Goal: Navigation & Orientation: Locate item on page

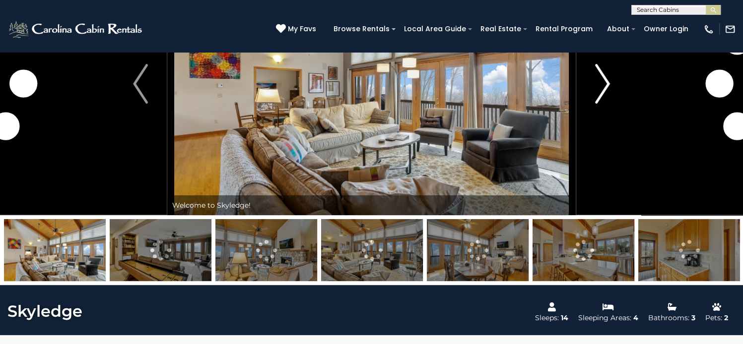
click at [609, 104] on img "Next" at bounding box center [602, 84] width 15 height 40
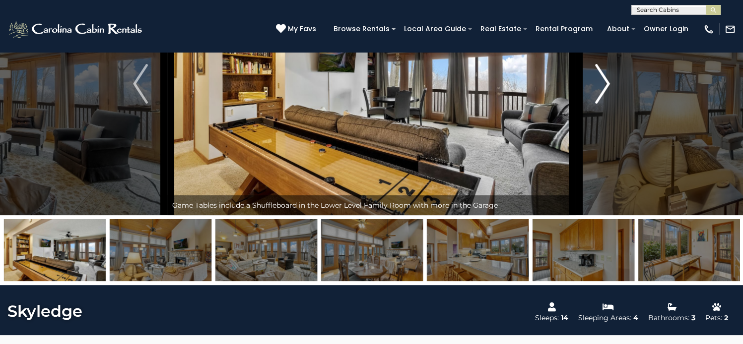
click at [607, 104] on img "Next" at bounding box center [602, 84] width 15 height 40
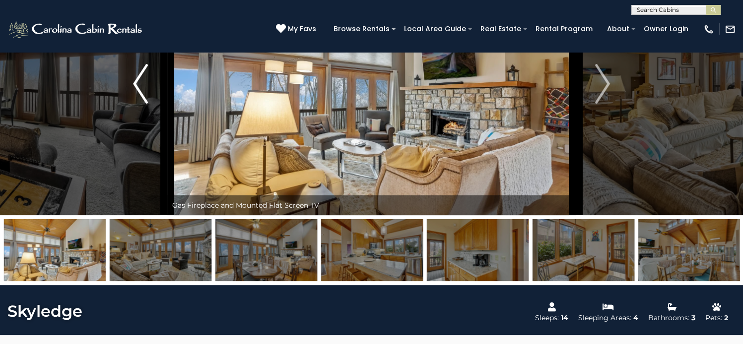
click at [133, 104] on img "Previous" at bounding box center [140, 84] width 15 height 40
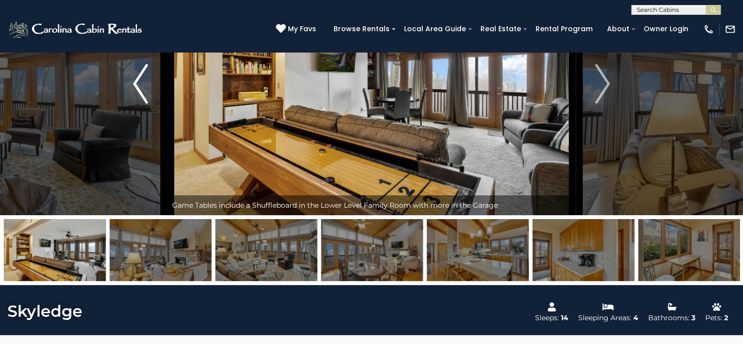
click at [133, 104] on img "Previous" at bounding box center [140, 84] width 15 height 40
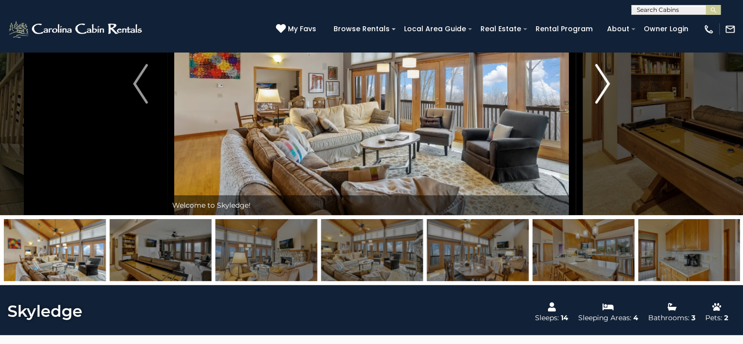
click at [602, 104] on img "Next" at bounding box center [602, 84] width 15 height 40
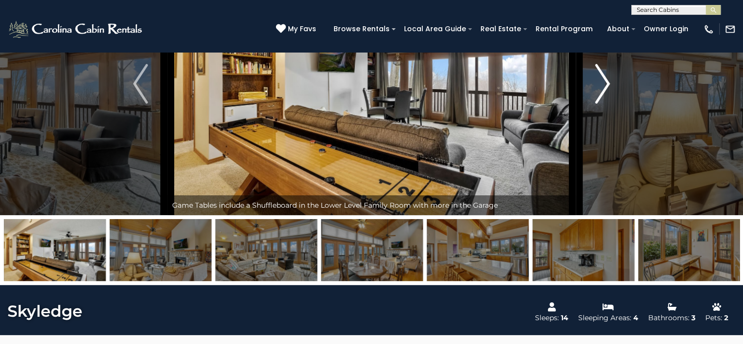
click at [602, 104] on img "Next" at bounding box center [602, 84] width 15 height 40
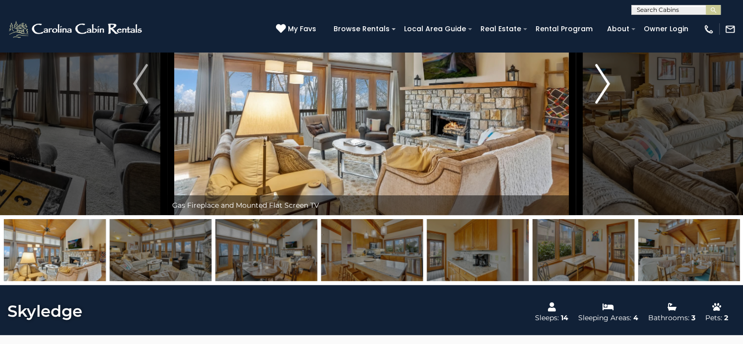
click at [602, 104] on img "Next" at bounding box center [602, 84] width 15 height 40
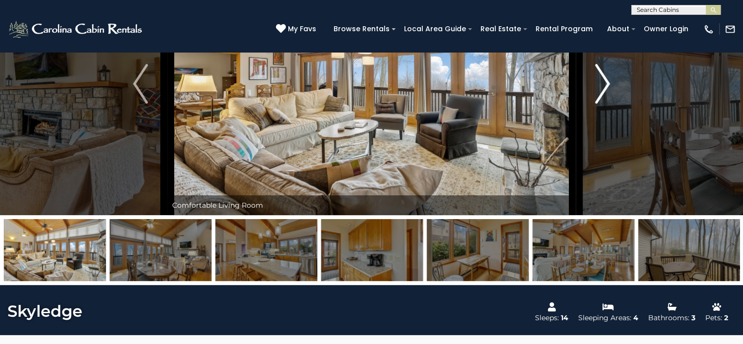
click at [602, 104] on img "Next" at bounding box center [602, 84] width 15 height 40
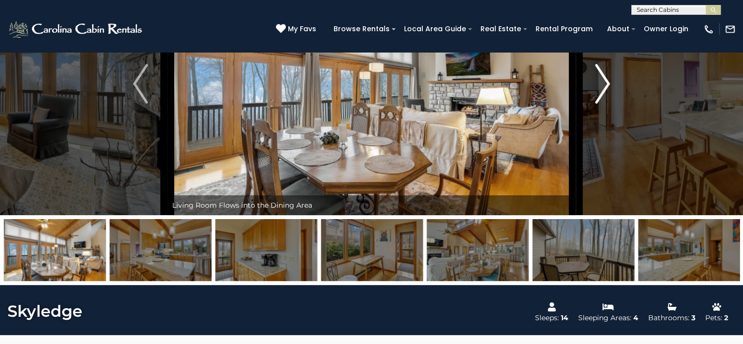
click at [602, 104] on img "Next" at bounding box center [602, 84] width 15 height 40
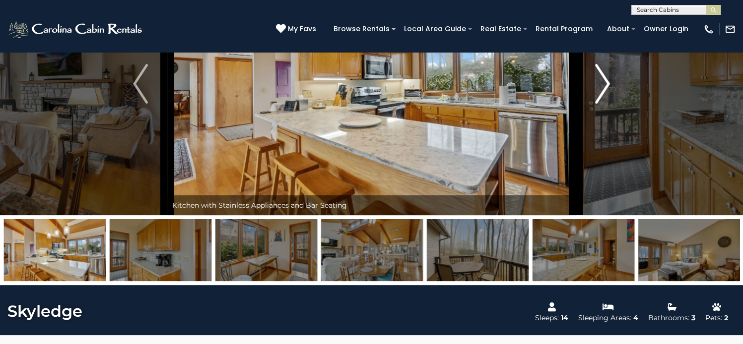
click at [602, 104] on img "Next" at bounding box center [602, 84] width 15 height 40
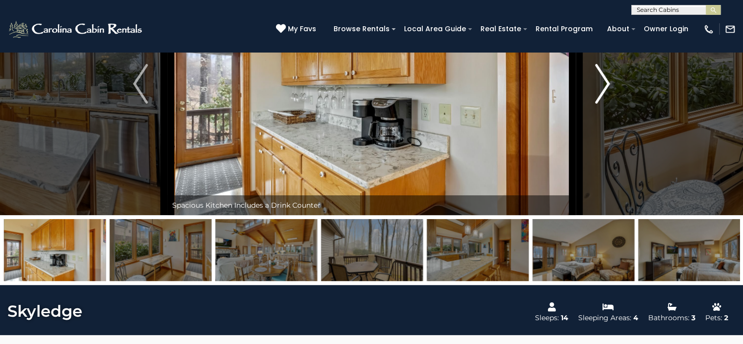
click at [602, 104] on img "Next" at bounding box center [602, 84] width 15 height 40
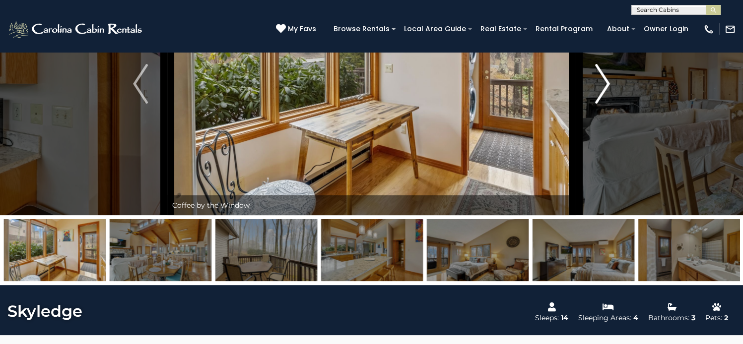
click at [602, 104] on img "Next" at bounding box center [602, 84] width 15 height 40
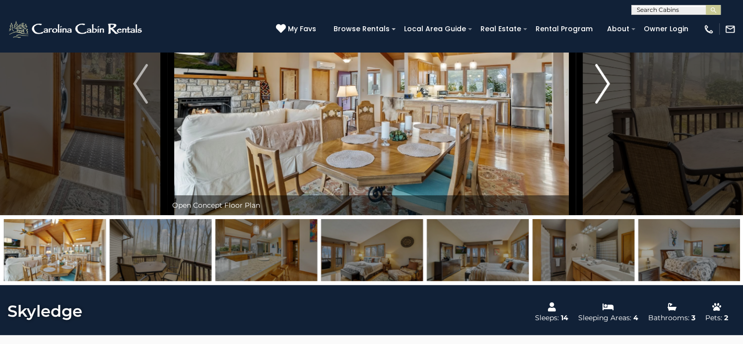
click at [602, 104] on img "Next" at bounding box center [602, 84] width 15 height 40
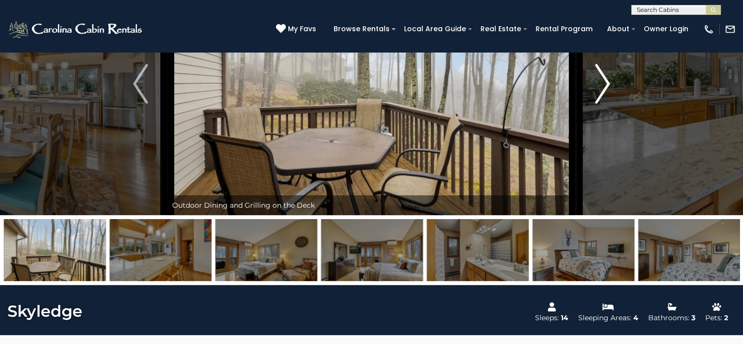
click at [602, 104] on img "Next" at bounding box center [602, 84] width 15 height 40
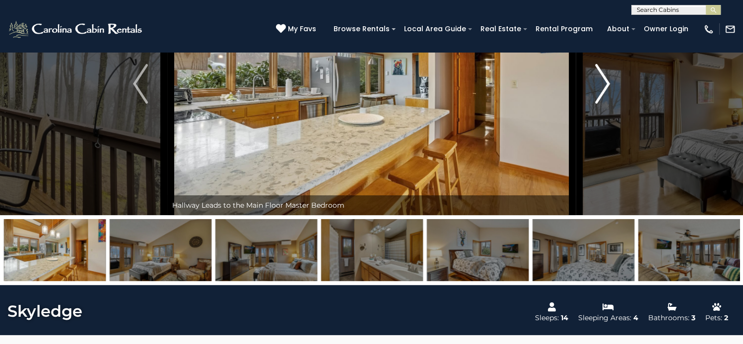
click at [602, 104] on img "Next" at bounding box center [602, 84] width 15 height 40
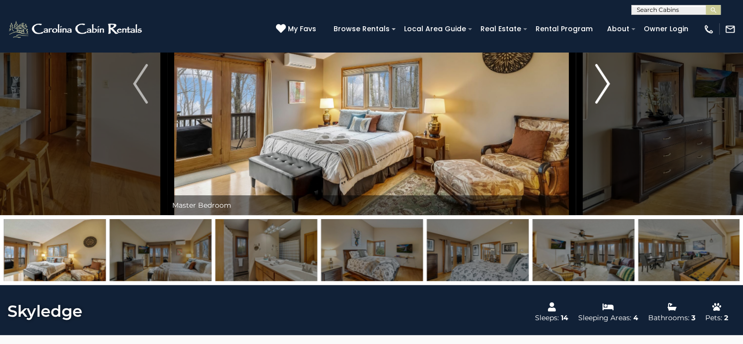
click at [602, 104] on img "Next" at bounding box center [602, 84] width 15 height 40
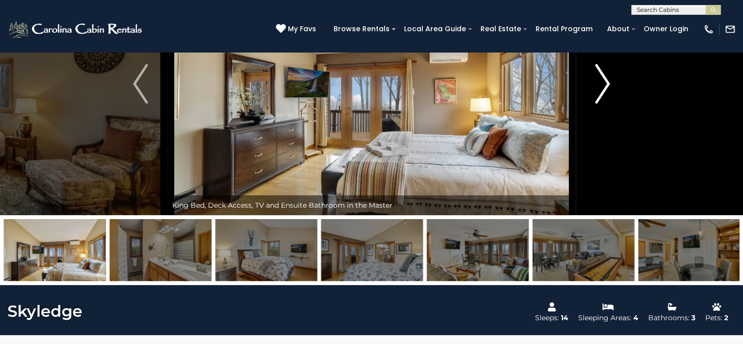
click at [602, 104] on img "Next" at bounding box center [602, 84] width 15 height 40
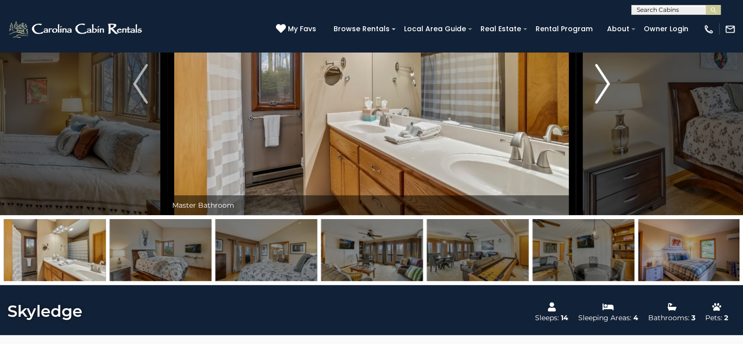
click at [604, 104] on img "Next" at bounding box center [602, 84] width 15 height 40
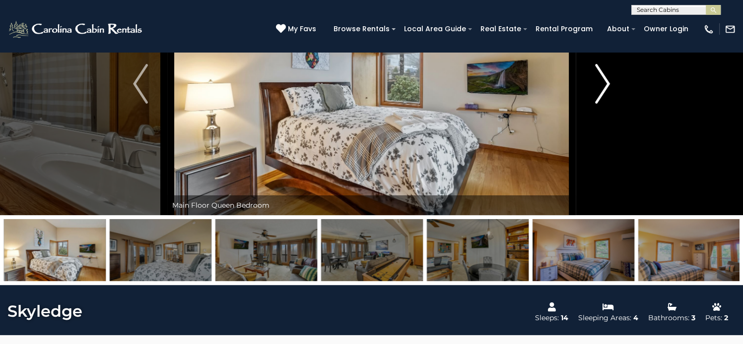
click at [604, 104] on img "Next" at bounding box center [602, 84] width 15 height 40
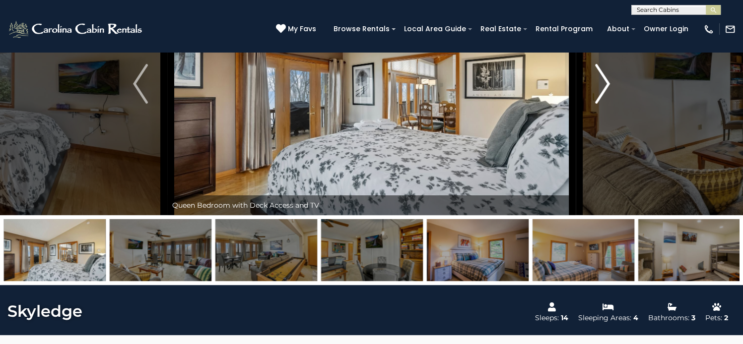
click at [604, 104] on img "Next" at bounding box center [602, 84] width 15 height 40
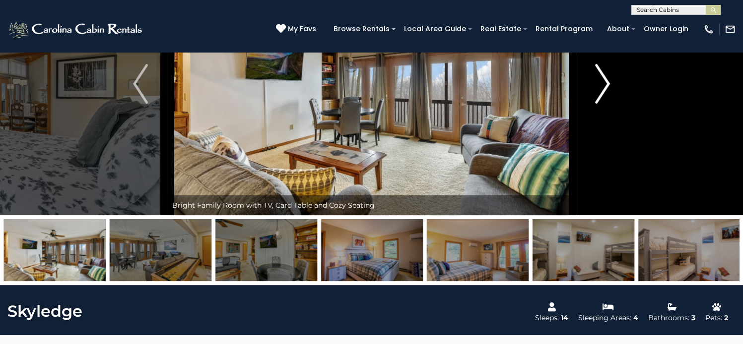
click at [604, 104] on img "Next" at bounding box center [602, 84] width 15 height 40
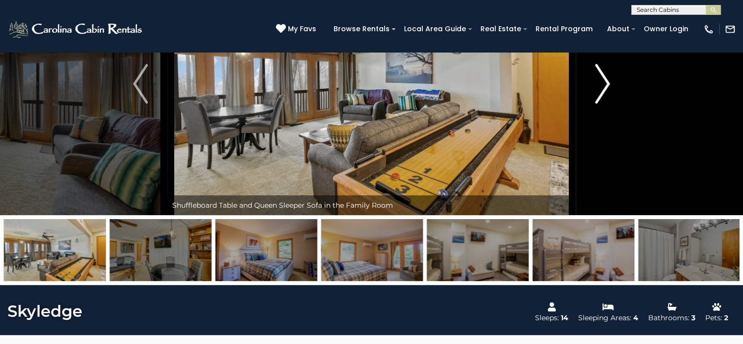
click at [604, 104] on img "Next" at bounding box center [602, 84] width 15 height 40
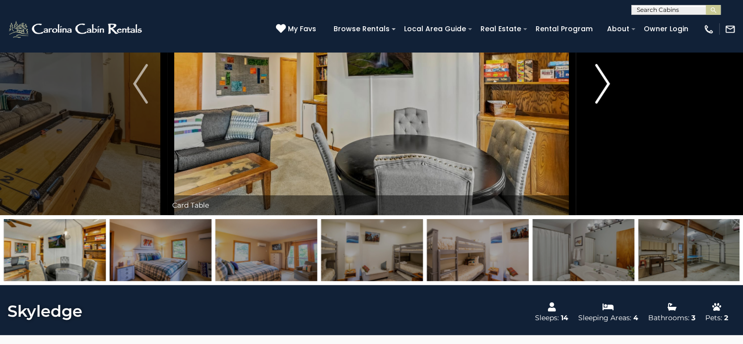
click at [605, 104] on img "Next" at bounding box center [602, 84] width 15 height 40
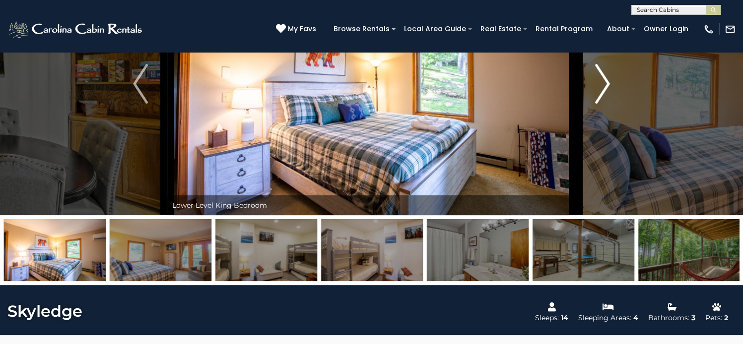
click at [605, 104] on img "Next" at bounding box center [602, 84] width 15 height 40
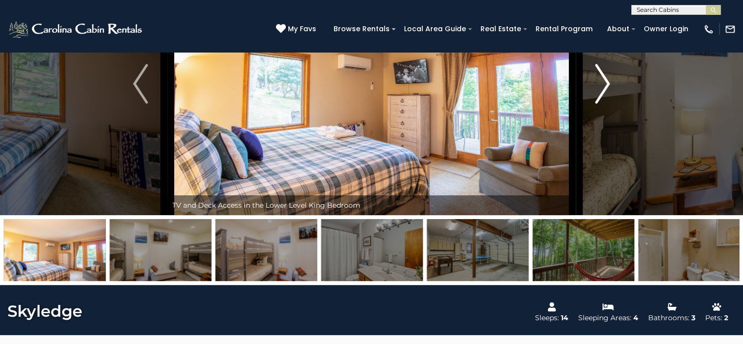
click at [605, 104] on img "Next" at bounding box center [602, 84] width 15 height 40
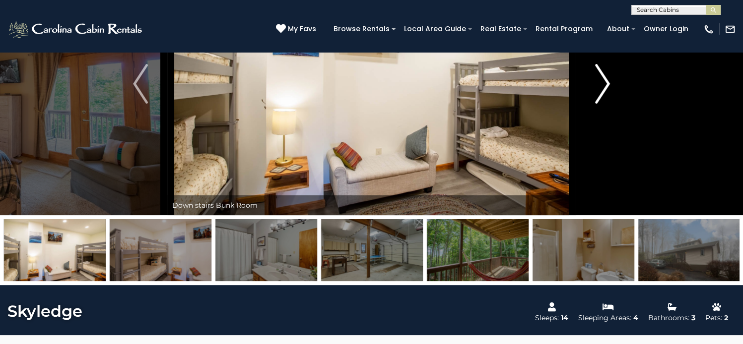
click at [605, 104] on img "Next" at bounding box center [602, 84] width 15 height 40
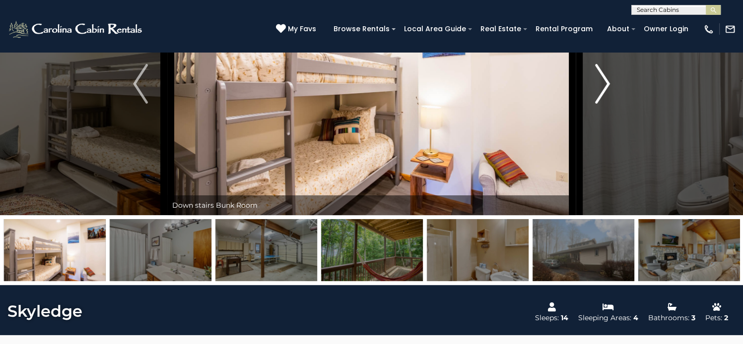
click at [605, 104] on img "Next" at bounding box center [602, 84] width 15 height 40
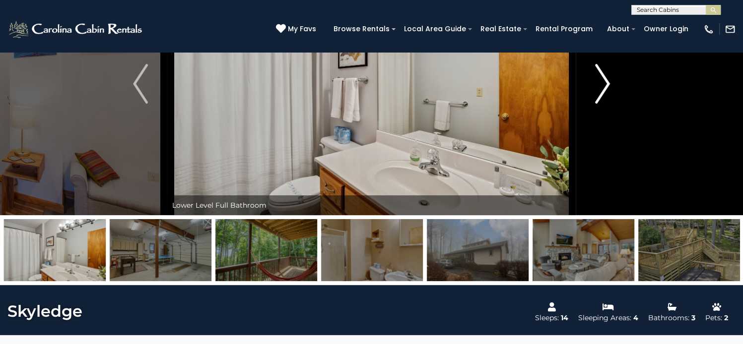
click at [605, 104] on img "Next" at bounding box center [602, 84] width 15 height 40
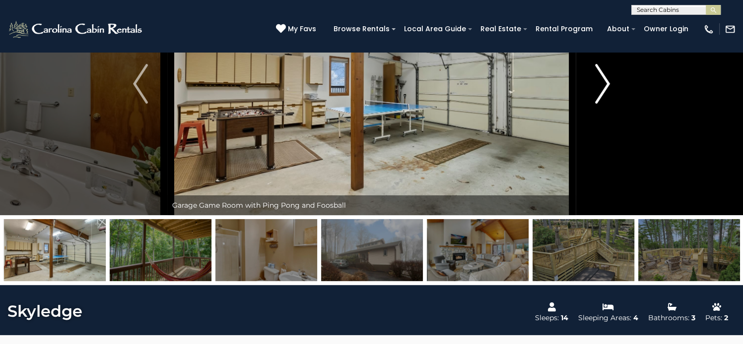
click at [605, 104] on img "Next" at bounding box center [602, 84] width 15 height 40
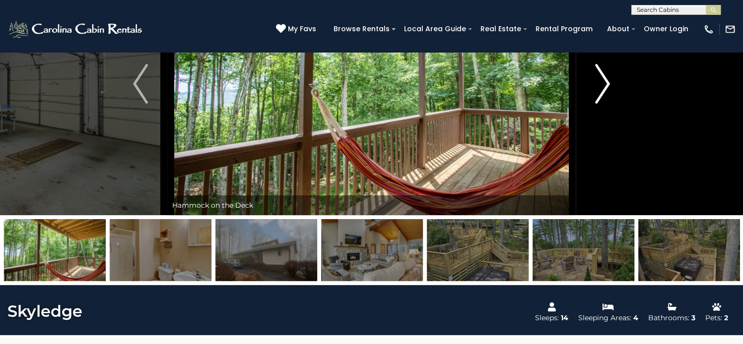
click at [605, 104] on img "Next" at bounding box center [602, 84] width 15 height 40
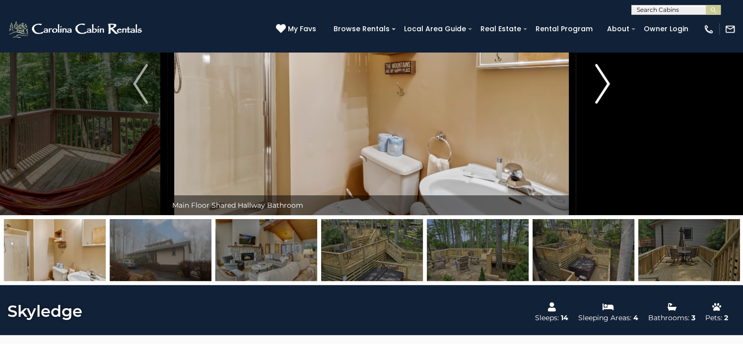
click at [605, 104] on img "Next" at bounding box center [602, 84] width 15 height 40
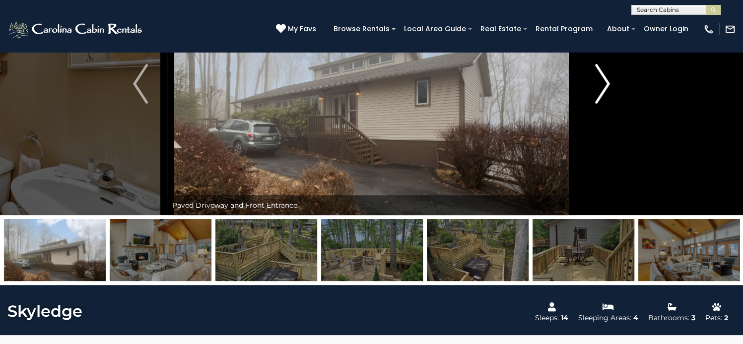
click at [605, 104] on img "Next" at bounding box center [602, 84] width 15 height 40
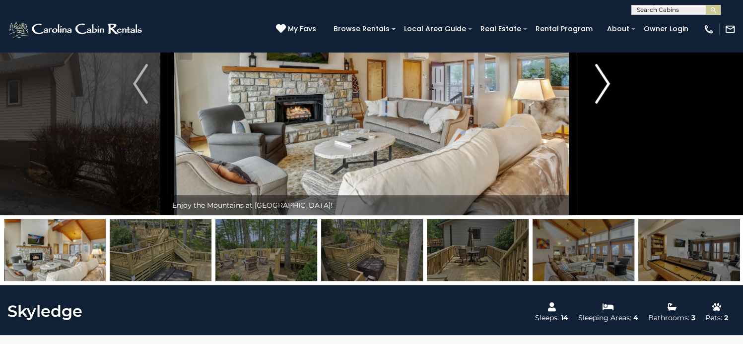
click at [605, 104] on img "Next" at bounding box center [602, 84] width 15 height 40
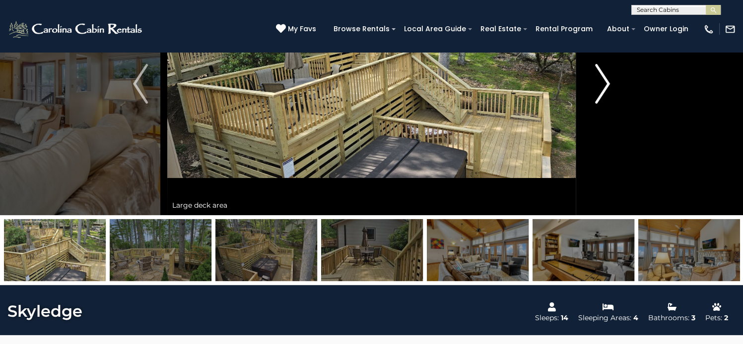
click at [605, 104] on img "Next" at bounding box center [602, 84] width 15 height 40
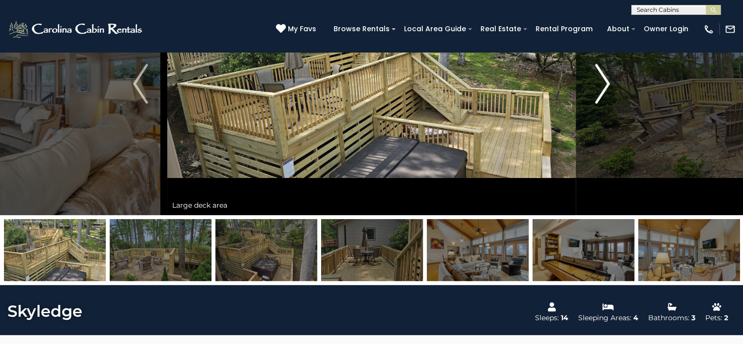
click at [605, 104] on img "Next" at bounding box center [602, 84] width 15 height 40
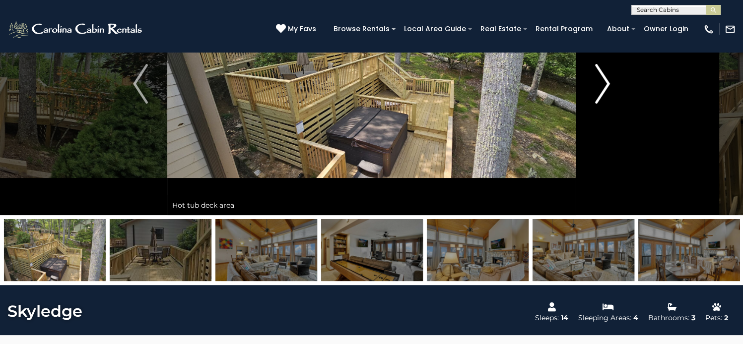
click at [605, 104] on img "Next" at bounding box center [602, 84] width 15 height 40
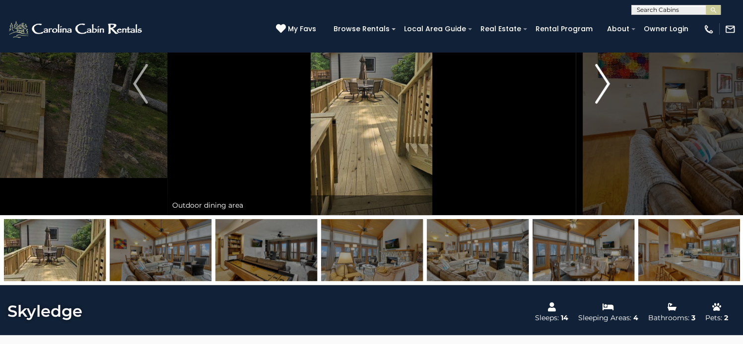
click at [605, 104] on img "Next" at bounding box center [602, 84] width 15 height 40
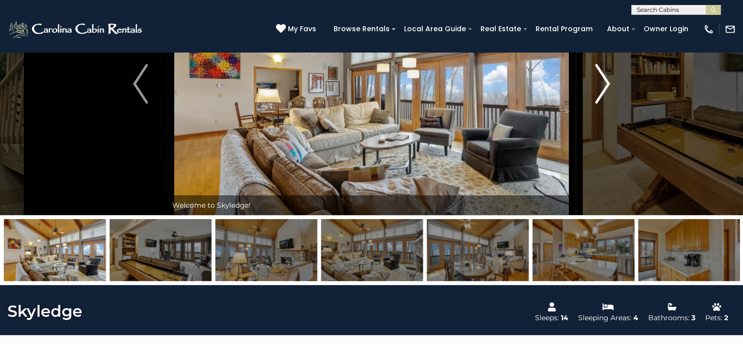
click at [605, 104] on img "Next" at bounding box center [602, 84] width 15 height 40
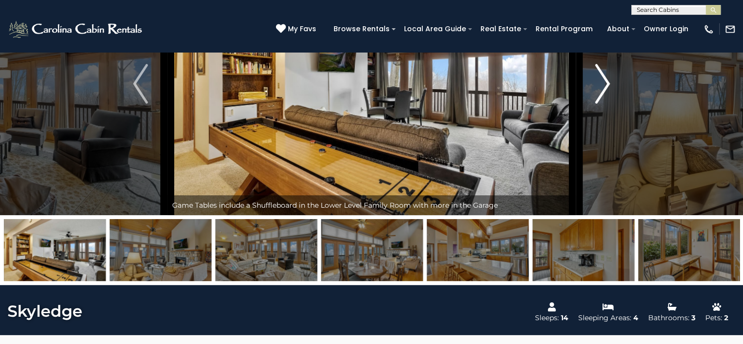
click at [605, 104] on img "Next" at bounding box center [602, 84] width 15 height 40
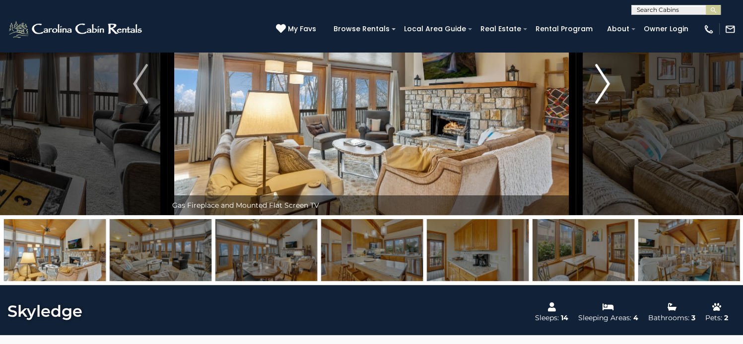
click at [605, 104] on img "Next" at bounding box center [602, 84] width 15 height 40
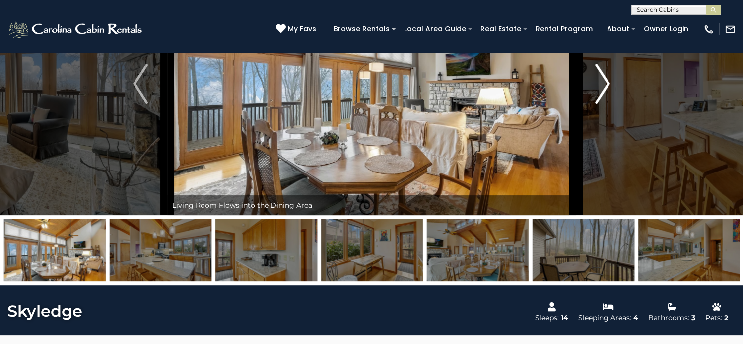
click at [605, 104] on img "Next" at bounding box center [602, 84] width 15 height 40
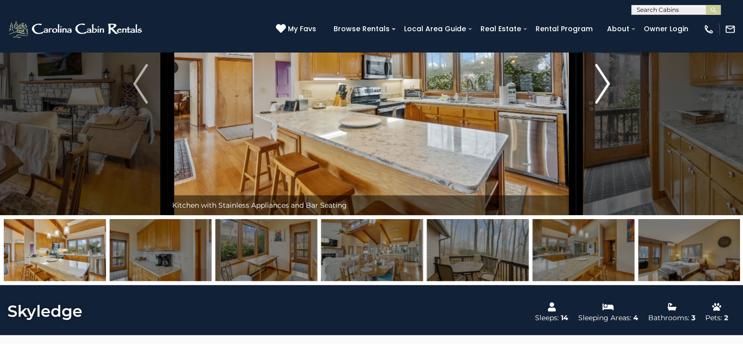
click at [605, 104] on img "Next" at bounding box center [602, 84] width 15 height 40
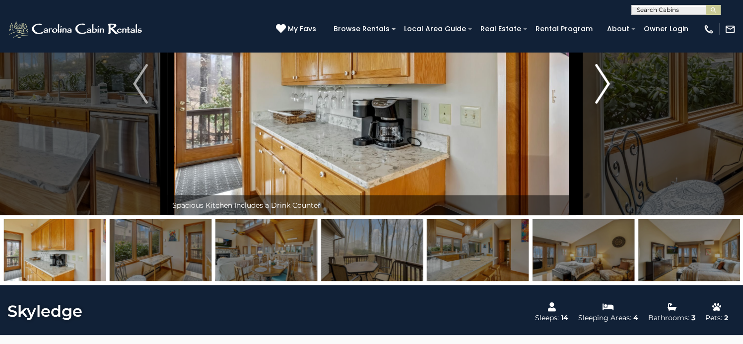
click at [605, 104] on img "Next" at bounding box center [602, 84] width 15 height 40
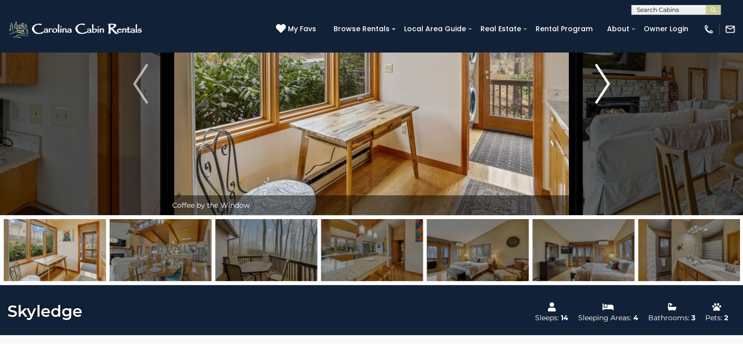
click at [605, 104] on img "Next" at bounding box center [602, 84] width 15 height 40
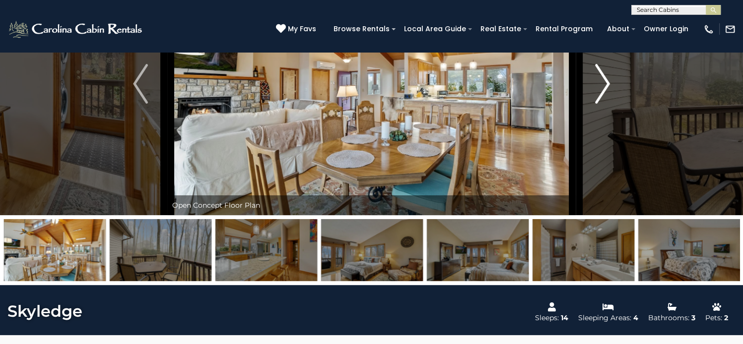
click at [605, 104] on img "Next" at bounding box center [602, 84] width 15 height 40
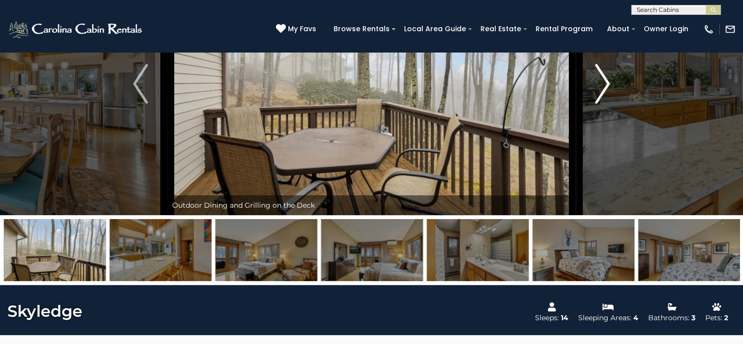
click at [605, 104] on img "Next" at bounding box center [602, 84] width 15 height 40
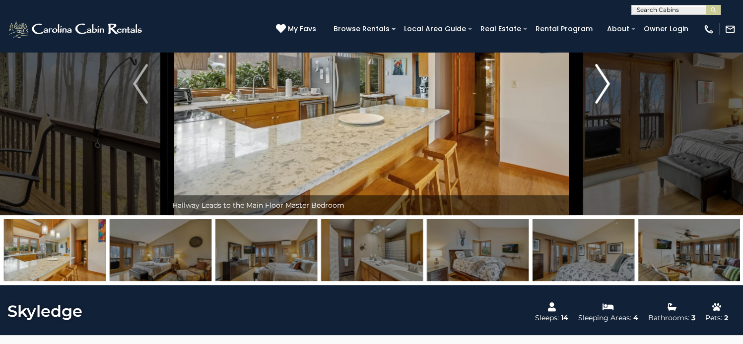
click at [605, 104] on img "Next" at bounding box center [602, 84] width 15 height 40
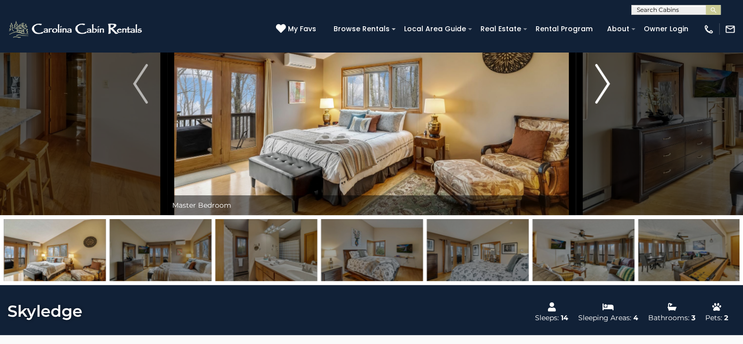
click at [605, 104] on img "Next" at bounding box center [602, 84] width 15 height 40
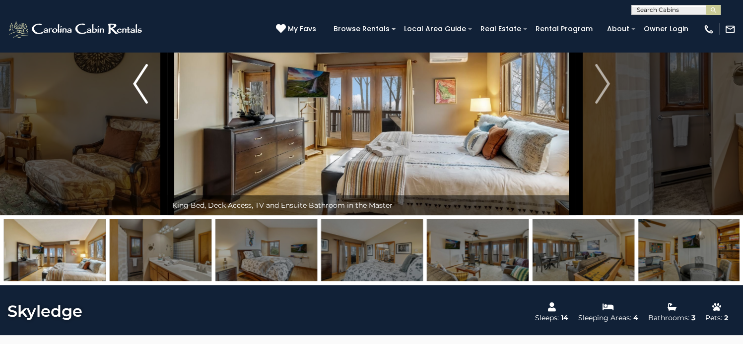
click at [136, 104] on img "Previous" at bounding box center [140, 84] width 15 height 40
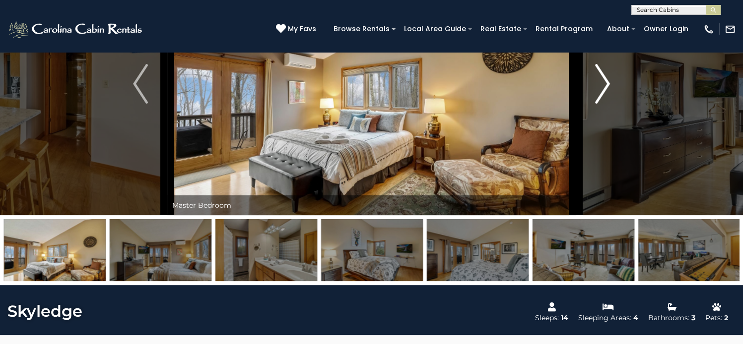
click at [608, 104] on img "Next" at bounding box center [602, 84] width 15 height 40
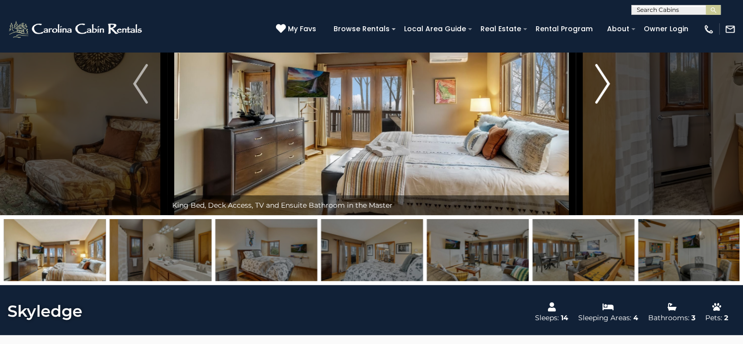
click at [607, 104] on img "Next" at bounding box center [602, 84] width 15 height 40
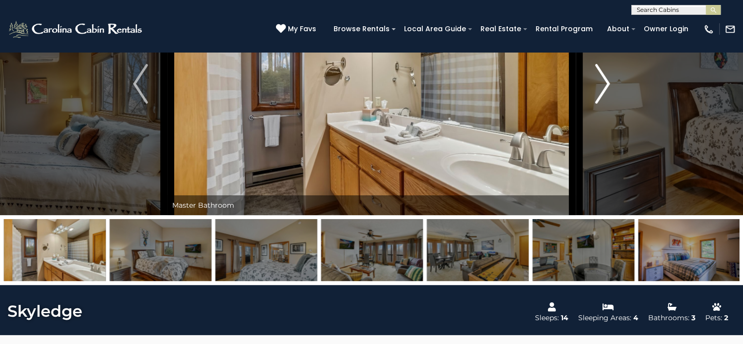
click at [607, 104] on img "Next" at bounding box center [602, 84] width 15 height 40
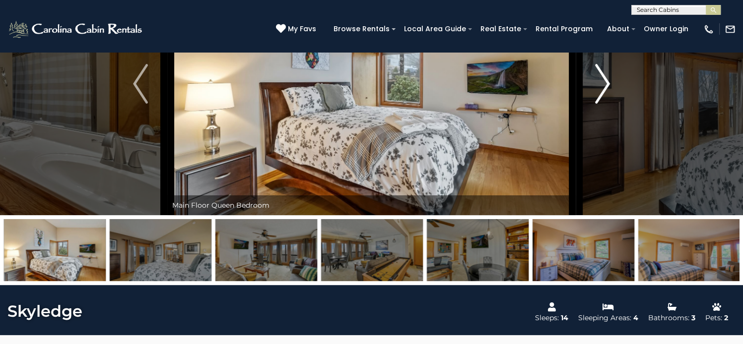
click at [607, 104] on img "Next" at bounding box center [602, 84] width 15 height 40
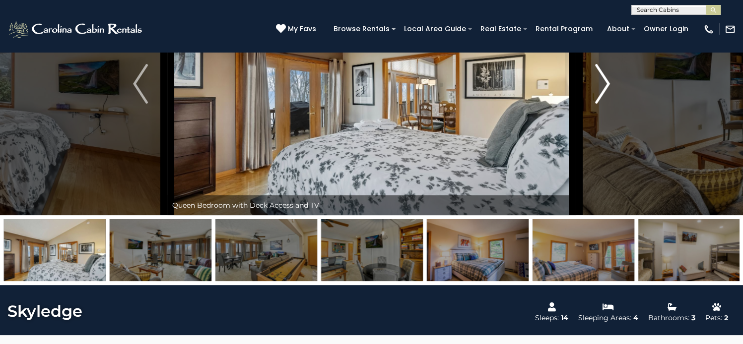
click at [607, 104] on img "Next" at bounding box center [602, 84] width 15 height 40
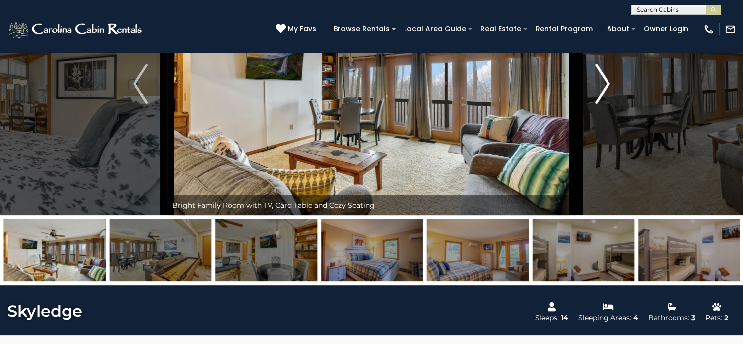
click at [607, 104] on img "Next" at bounding box center [602, 84] width 15 height 40
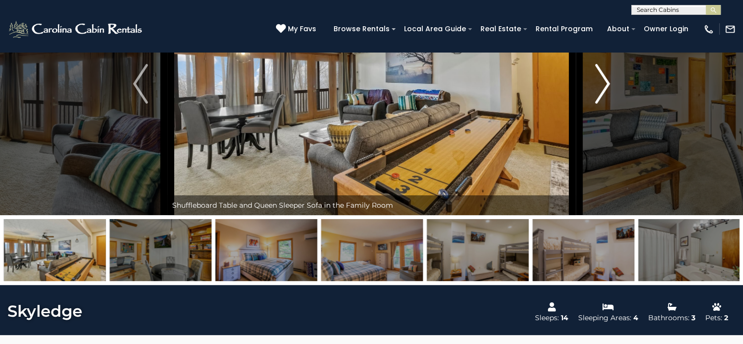
click at [607, 104] on img "Next" at bounding box center [602, 84] width 15 height 40
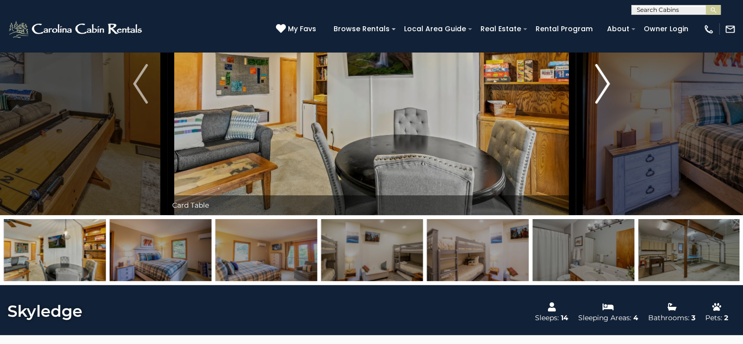
click at [607, 104] on img "Next" at bounding box center [602, 84] width 15 height 40
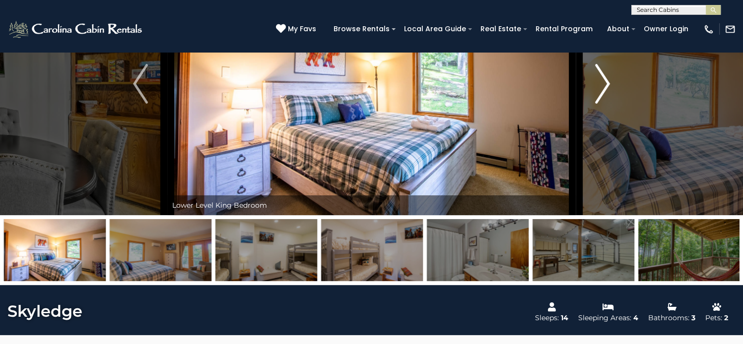
click at [607, 104] on img "Next" at bounding box center [602, 84] width 15 height 40
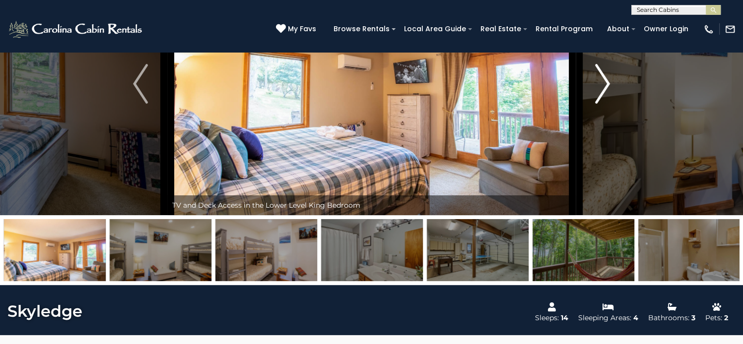
click at [607, 104] on img "Next" at bounding box center [602, 84] width 15 height 40
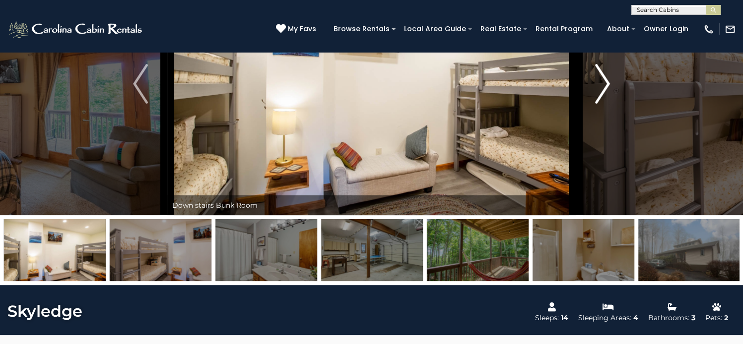
click at [607, 104] on img "Next" at bounding box center [602, 84] width 15 height 40
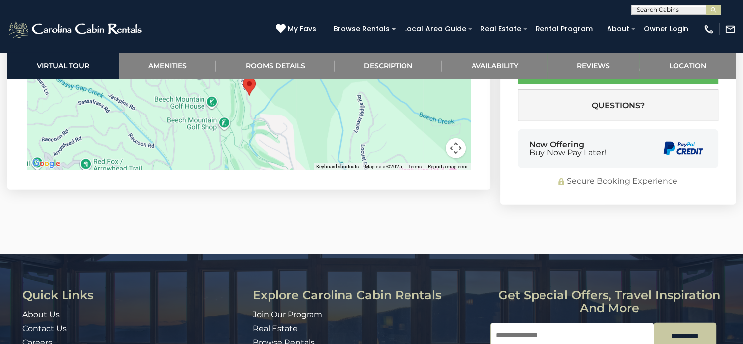
scroll to position [2730, 0]
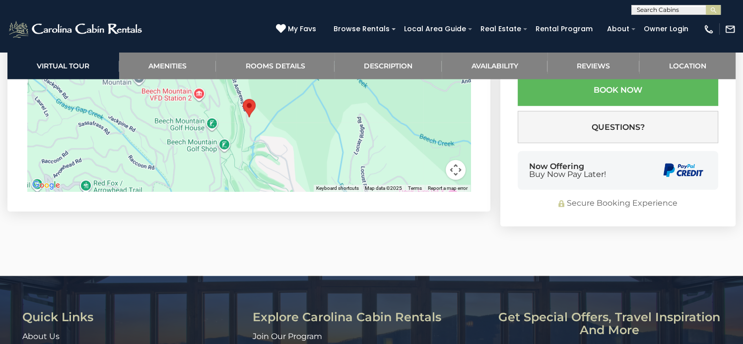
click at [249, 118] on img "Skyledge" at bounding box center [249, 108] width 13 height 18
click at [296, 190] on div at bounding box center [248, 117] width 443 height 149
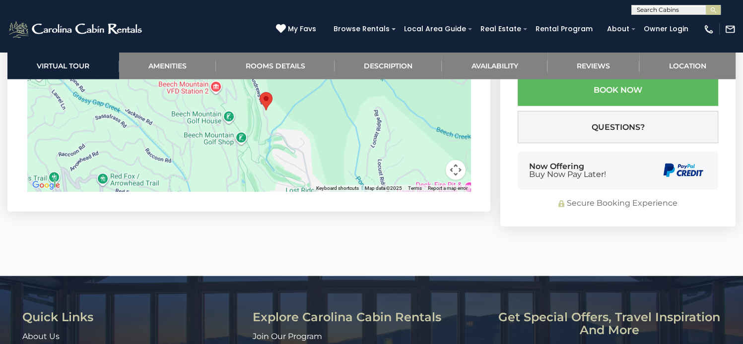
drag, startPoint x: 320, startPoint y: 175, endPoint x: 337, endPoint y: 168, distance: 18.9
click at [337, 168] on div at bounding box center [248, 117] width 443 height 149
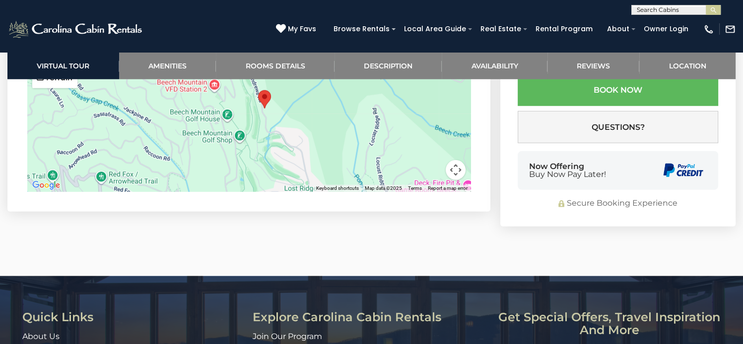
click at [53, 68] on button "Map" at bounding box center [49, 58] width 35 height 20
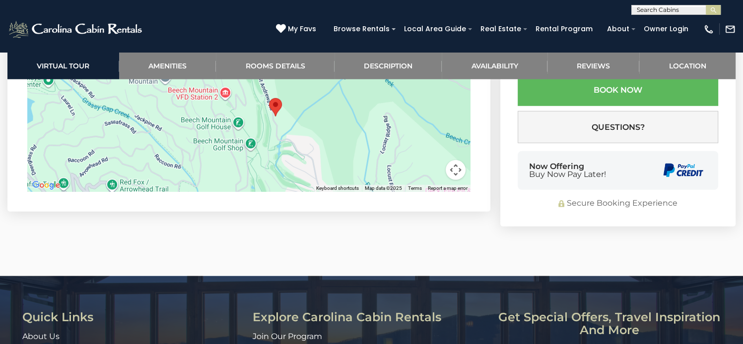
drag, startPoint x: 295, startPoint y: 185, endPoint x: 302, endPoint y: 194, distance: 11.3
click at [302, 192] on div at bounding box center [248, 117] width 443 height 149
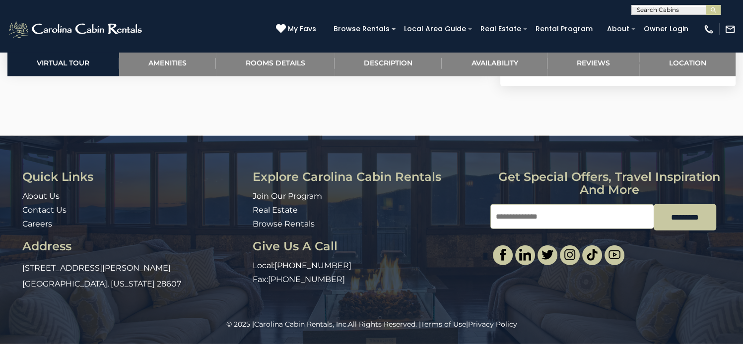
scroll to position [2700, 0]
